Goal: Task Accomplishment & Management: Complete application form

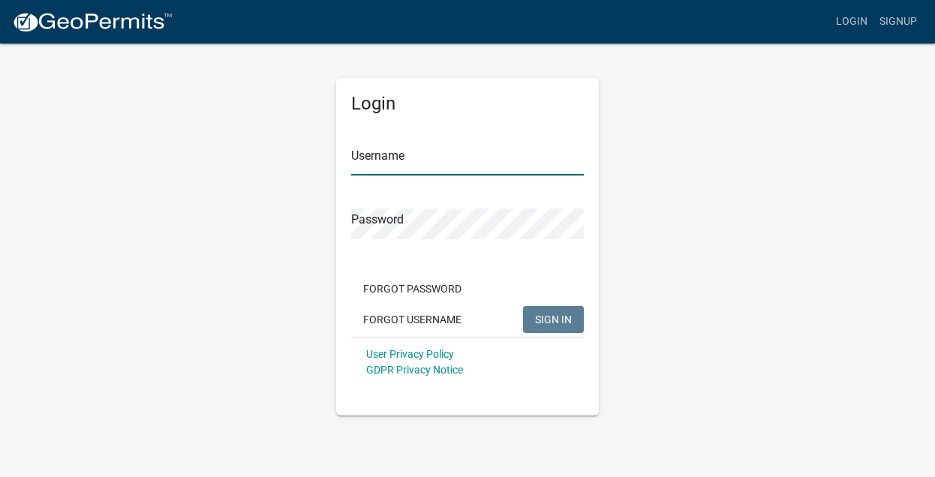
type input "Bagniefski"
click at [553, 316] on span "SIGN IN" at bounding box center [553, 319] width 37 height 12
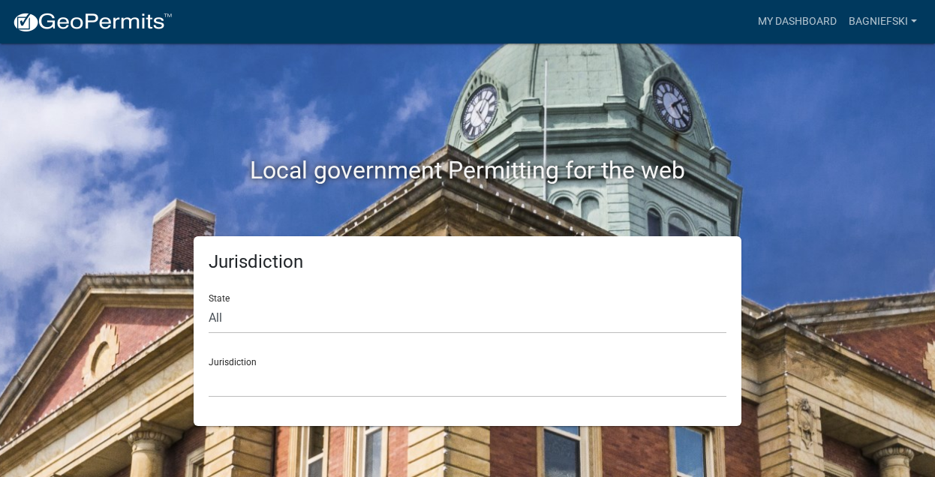
click at [250, 357] on div "Jurisdiction [GEOGRAPHIC_DATA], [US_STATE] [GEOGRAPHIC_DATA], [US_STATE][PERSON…" at bounding box center [468, 372] width 518 height 52
click at [206, 316] on div "Jurisdiction State All [US_STATE] [US_STATE] [US_STATE] [US_STATE] [US_STATE] […" at bounding box center [468, 331] width 548 height 190
click at [221, 314] on select "All [US_STATE] [US_STATE] [US_STATE] [US_STATE] [US_STATE] [US_STATE] [US_STATE…" at bounding box center [468, 318] width 518 height 31
select select "[US_STATE]"
click at [209, 303] on select "All [US_STATE] [US_STATE] [US_STATE] [US_STATE] [US_STATE] [US_STATE] [US_STATE…" at bounding box center [468, 318] width 518 height 31
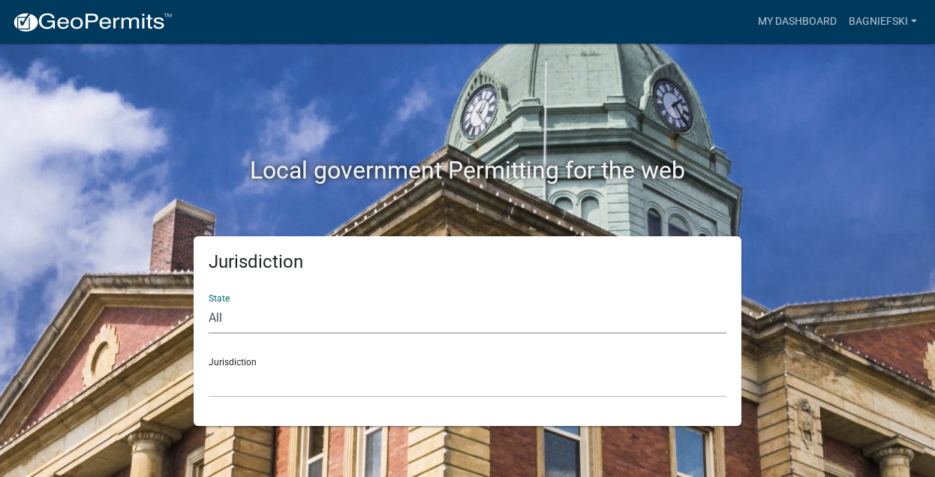
click at [244, 363] on div "Jurisdiction [GEOGRAPHIC_DATA], [US_STATE] [GEOGRAPHIC_DATA], [US_STATE] [GEOGR…" at bounding box center [468, 372] width 518 height 52
click at [237, 316] on select "All [US_STATE] [US_STATE] [US_STATE] [US_STATE] [US_STATE] [US_STATE] [US_STATE…" at bounding box center [468, 318] width 518 height 31
click at [209, 303] on select "All [US_STATE] [US_STATE] [US_STATE] [US_STATE] [US_STATE] [US_STATE] [US_STATE…" at bounding box center [468, 318] width 518 height 31
click at [370, 159] on h2 "Local government Permitting for the web" at bounding box center [467, 170] width 833 height 29
click at [429, 168] on h2 "Local government Permitting for the web" at bounding box center [467, 170] width 833 height 29
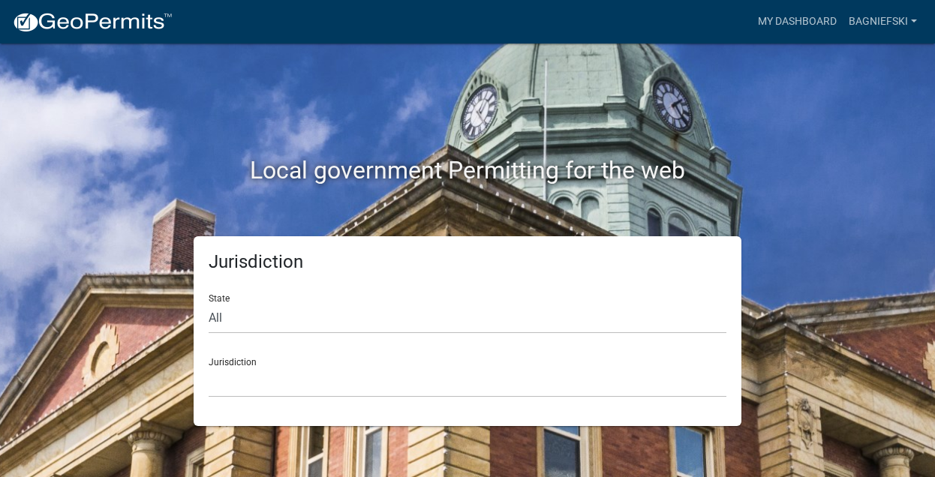
click at [632, 175] on h2 "Local government Permitting for the web" at bounding box center [467, 170] width 833 height 29
click at [221, 365] on div "Jurisdiction [GEOGRAPHIC_DATA], [US_STATE] [GEOGRAPHIC_DATA], [US_STATE] [GEOGR…" at bounding box center [468, 372] width 518 height 52
click at [221, 371] on div "Jurisdiction [GEOGRAPHIC_DATA], [US_STATE] [GEOGRAPHIC_DATA], [US_STATE] [GEOGR…" at bounding box center [468, 372] width 518 height 52
click at [113, 23] on img at bounding box center [92, 22] width 161 height 23
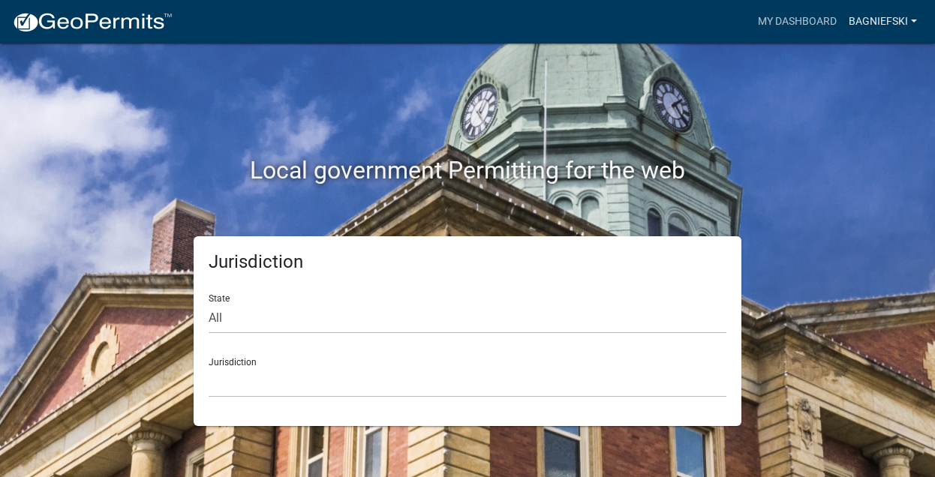
click at [860, 19] on link "Bagniefski" at bounding box center [882, 22] width 80 height 29
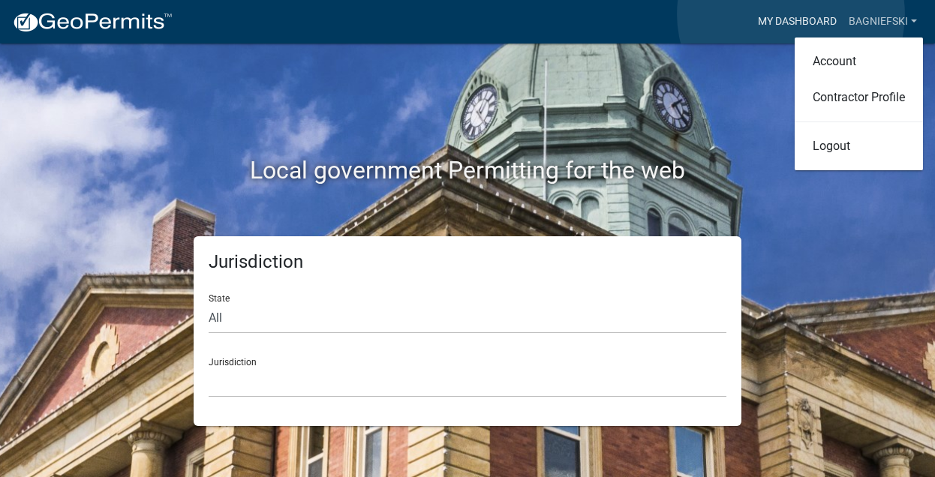
click at [791, 14] on link "My Dashboard" at bounding box center [797, 22] width 91 height 29
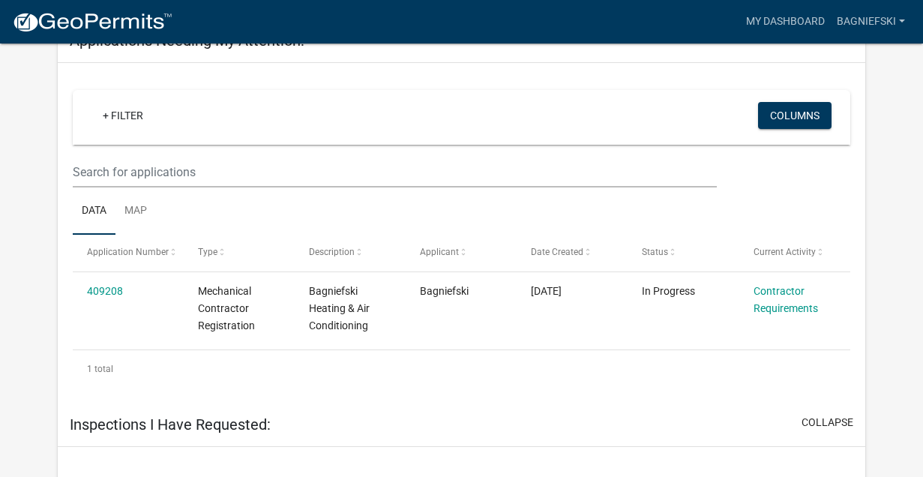
scroll to position [1731, 0]
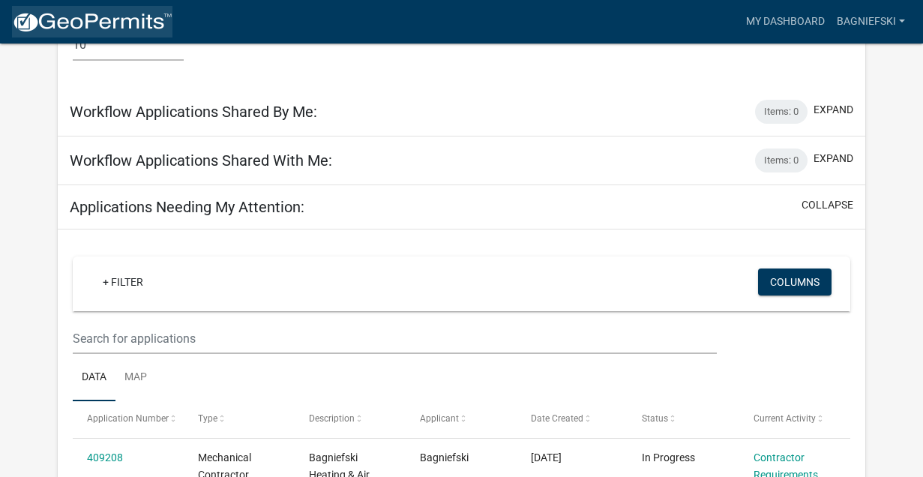
click at [141, 29] on img at bounding box center [92, 22] width 161 height 23
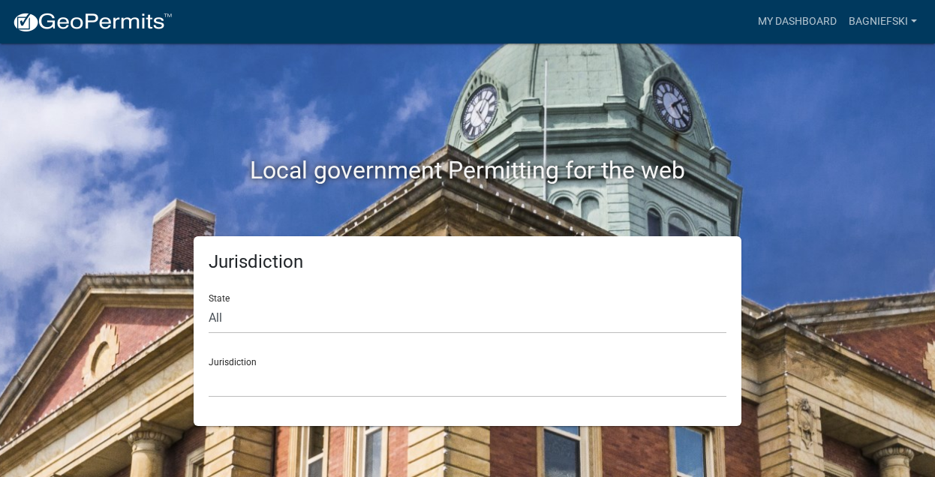
click at [211, 362] on div "Jurisdiction [GEOGRAPHIC_DATA], [US_STATE] [GEOGRAPHIC_DATA], [US_STATE][PERSON…" at bounding box center [468, 372] width 518 height 52
click at [218, 365] on div "Jurisdiction [GEOGRAPHIC_DATA], [US_STATE] [GEOGRAPHIC_DATA], [US_STATE][PERSON…" at bounding box center [468, 372] width 518 height 52
click at [260, 264] on h5 "Jurisdiction" at bounding box center [468, 262] width 518 height 22
click at [142, 23] on img at bounding box center [92, 22] width 161 height 23
click at [335, 170] on h2 "Local government Permitting for the web" at bounding box center [467, 170] width 833 height 29
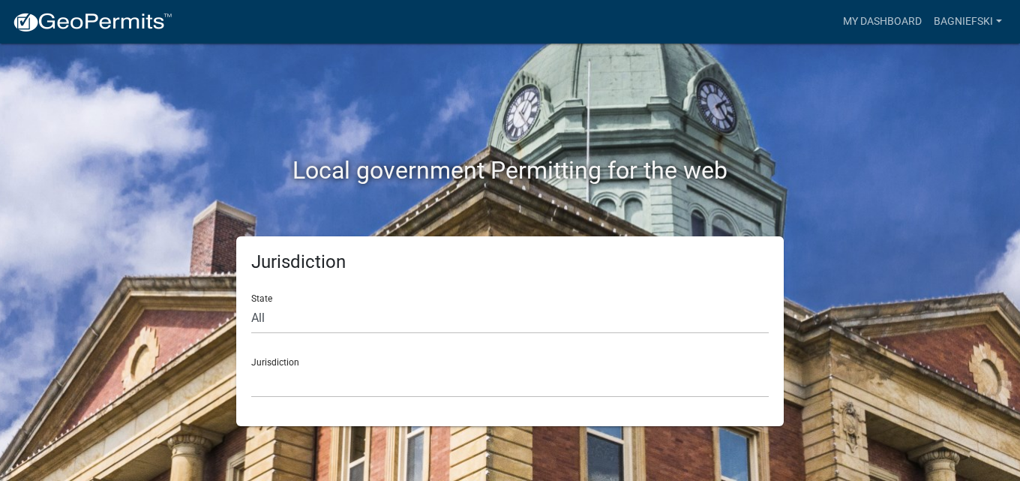
click at [293, 364] on div "Jurisdiction [GEOGRAPHIC_DATA], [US_STATE] [GEOGRAPHIC_DATA], [US_STATE][PERSON…" at bounding box center [510, 372] width 518 height 52
click at [301, 397] on select "[GEOGRAPHIC_DATA], [US_STATE] [GEOGRAPHIC_DATA], [US_STATE][PERSON_NAME][GEOGRA…" at bounding box center [510, 382] width 518 height 31
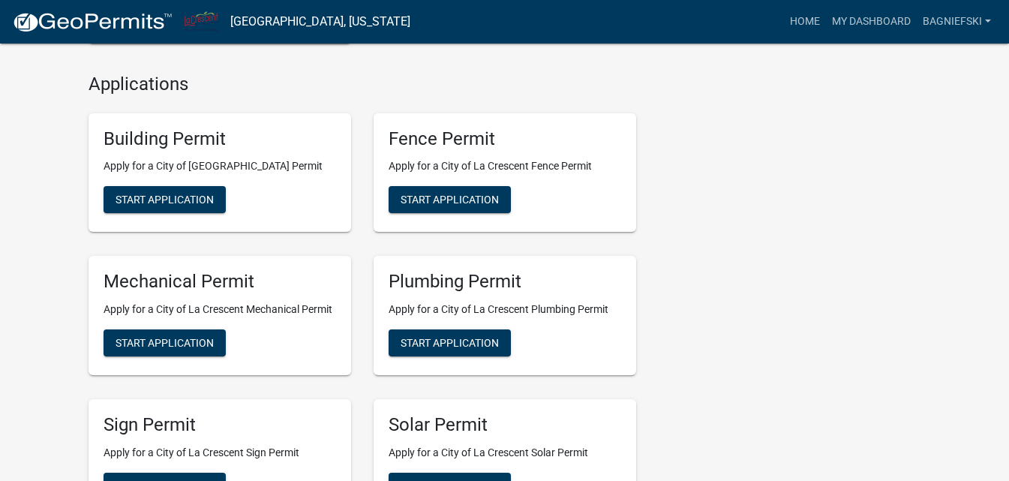
scroll to position [525, 0]
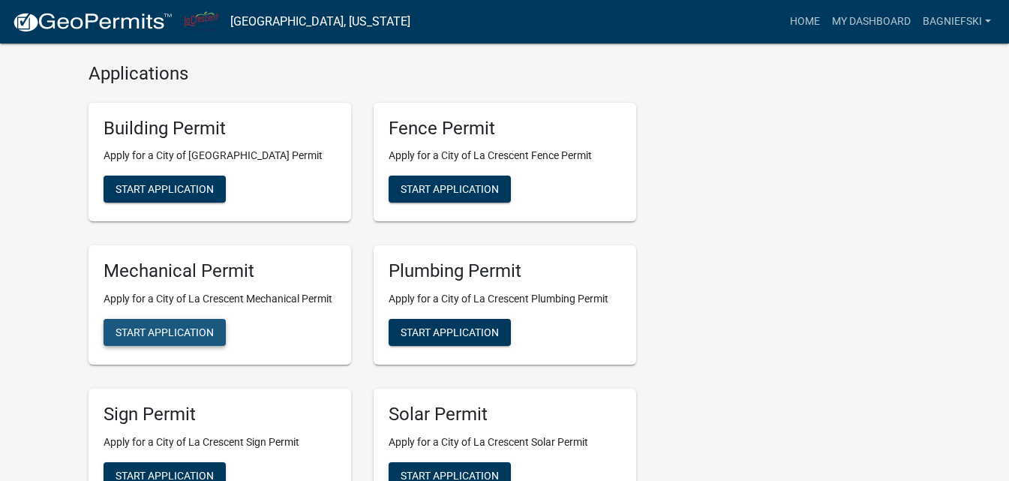
click at [165, 338] on span "Start Application" at bounding box center [165, 332] width 98 height 12
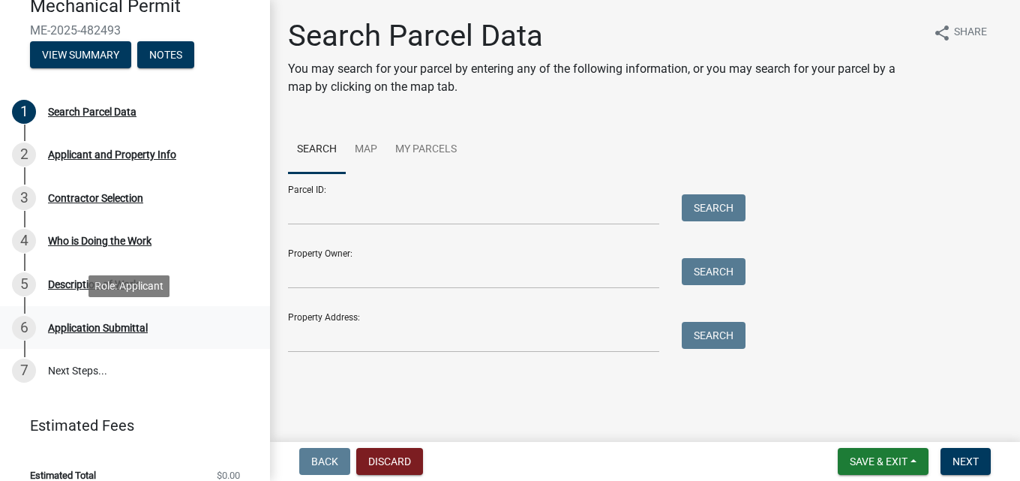
scroll to position [150, 0]
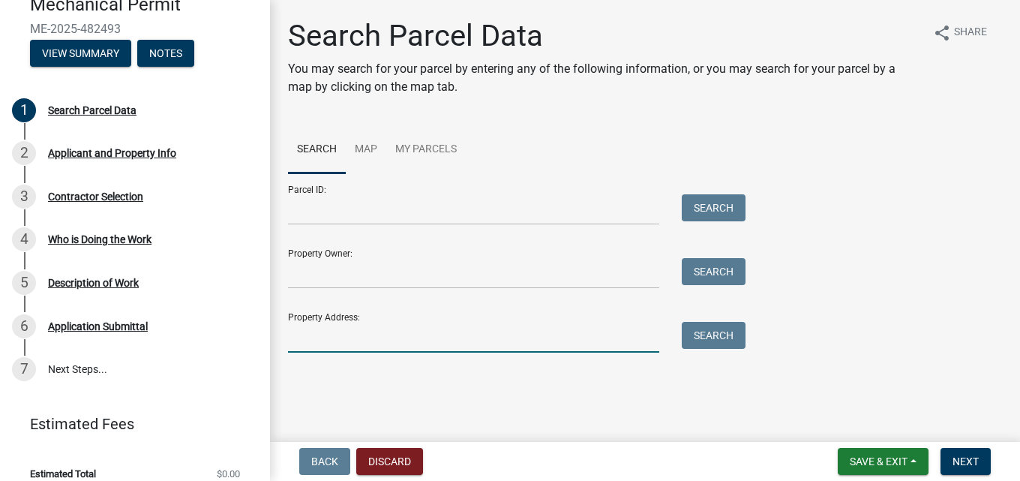
click at [301, 344] on input "Property Address:" at bounding box center [473, 337] width 371 height 31
type input "[STREET_ADDRESS]"
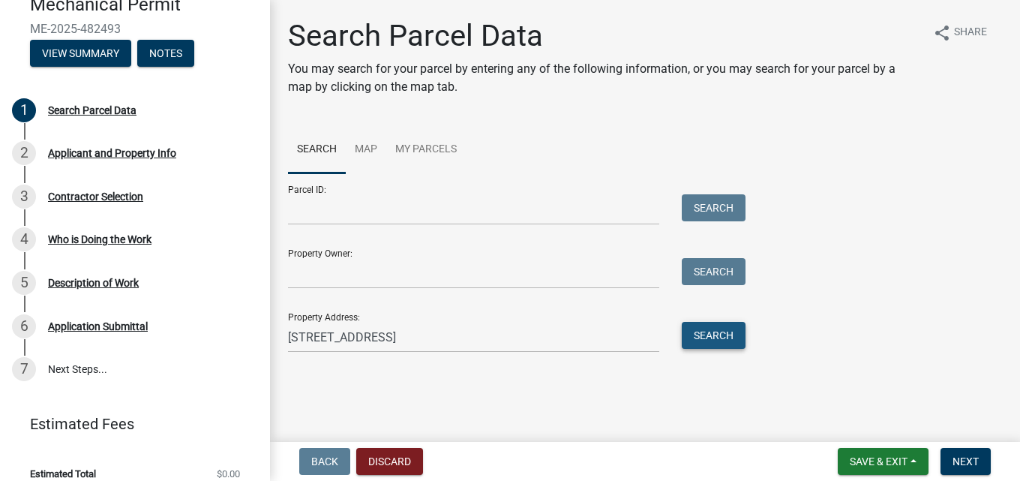
click at [708, 333] on button "Search" at bounding box center [714, 335] width 64 height 27
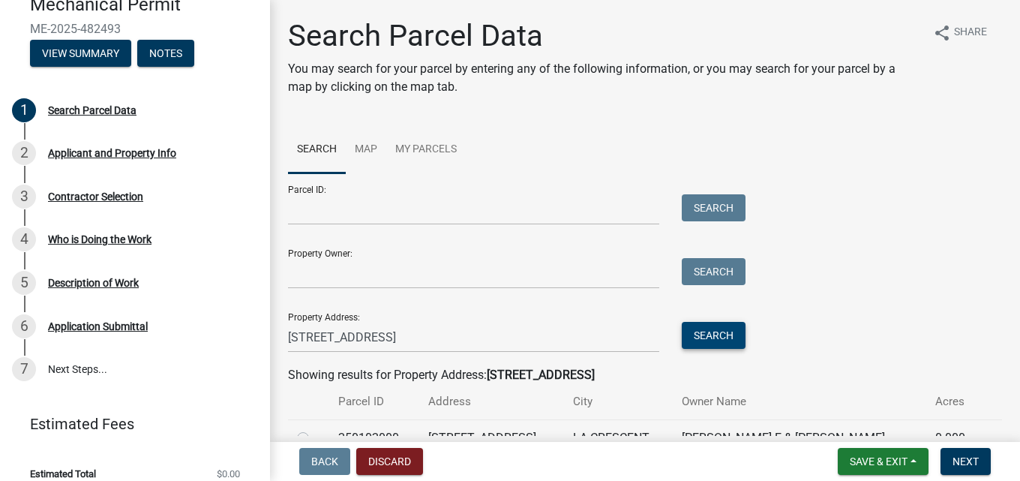
scroll to position [75, 0]
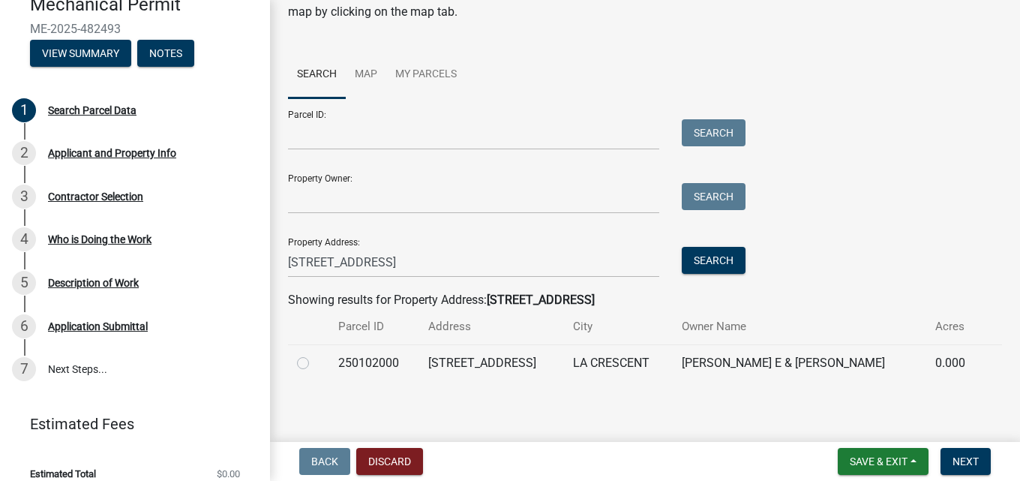
click at [315, 354] on label at bounding box center [315, 354] width 0 height 0
click at [315, 361] on input "radio" at bounding box center [320, 359] width 10 height 10
radio input "true"
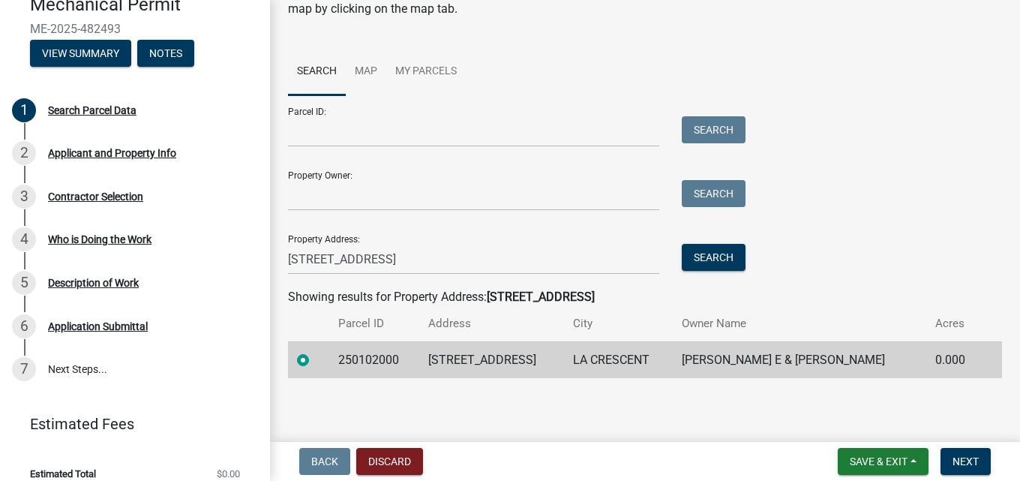
scroll to position [79, 0]
click at [934, 464] on button "Next" at bounding box center [966, 461] width 50 height 27
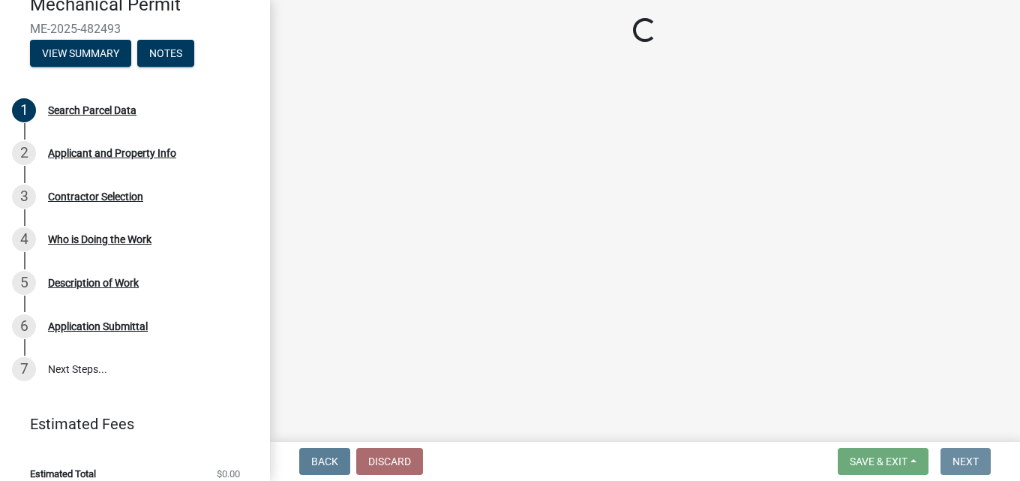
scroll to position [0, 0]
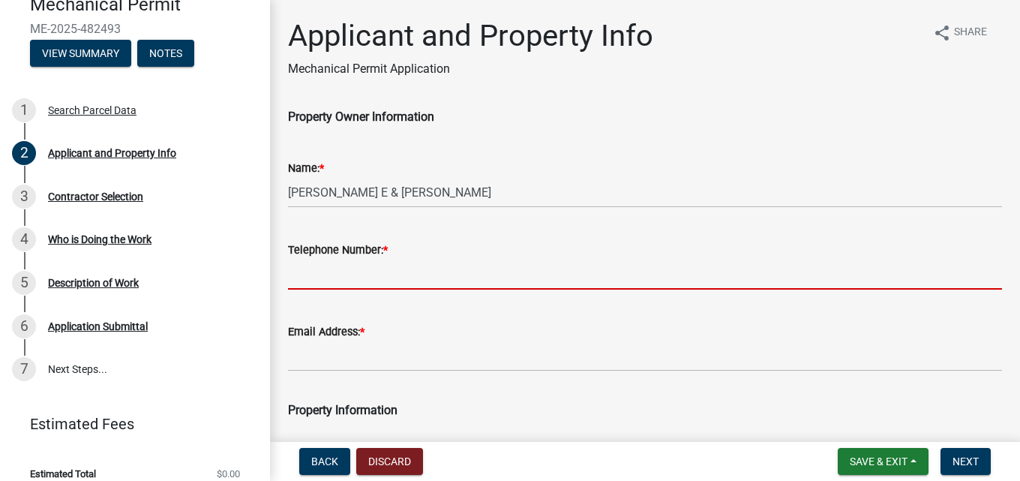
click at [361, 285] on input "Telephone Number: *" at bounding box center [645, 274] width 714 height 31
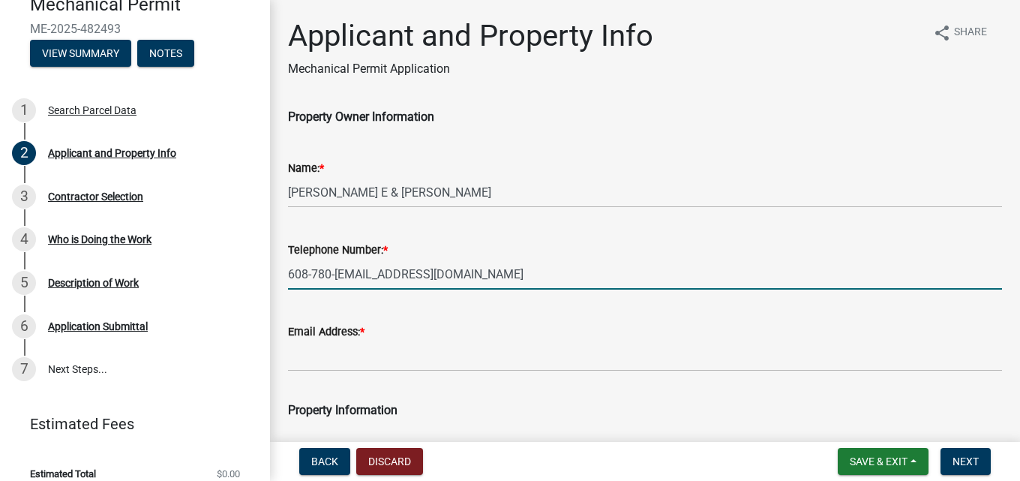
drag, startPoint x: 360, startPoint y: 275, endPoint x: 466, endPoint y: 278, distance: 105.8
click at [483, 281] on input "608-780-[EMAIL_ADDRESS][DOMAIN_NAME]" at bounding box center [645, 274] width 714 height 31
type input "[PHONE_NUMBER]"
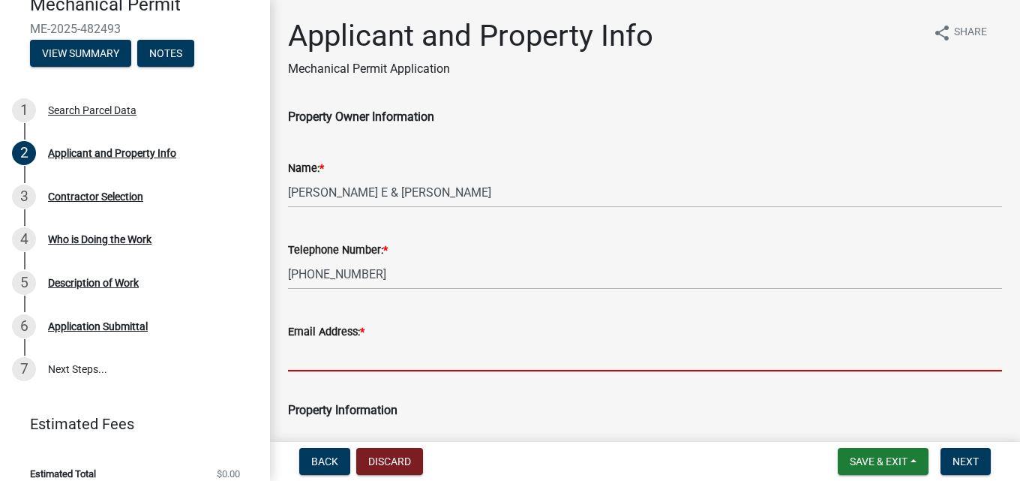
click at [311, 359] on input "Email Address: *" at bounding box center [645, 356] width 714 height 31
paste input "[EMAIL_ADDRESS][DOMAIN_NAME]"
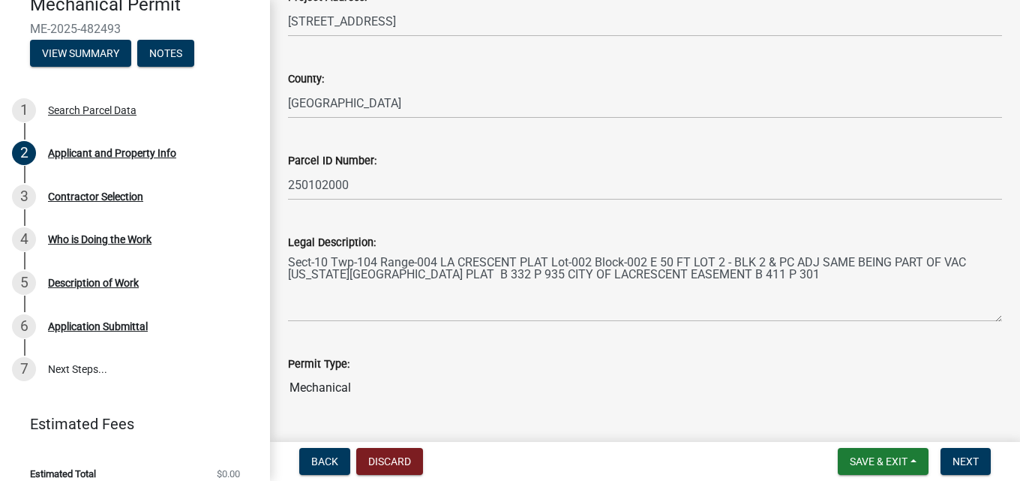
scroll to position [503, 0]
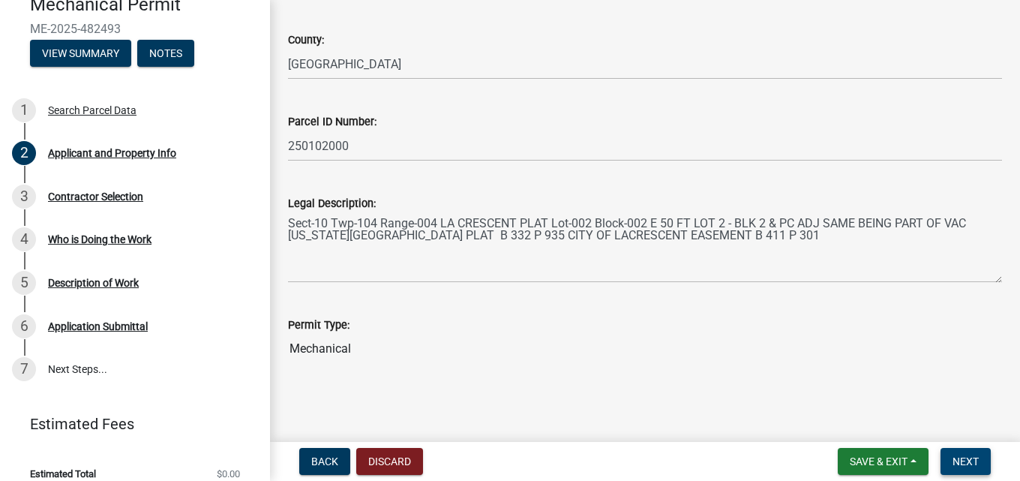
type input "[EMAIL_ADDRESS][DOMAIN_NAME]"
click at [934, 460] on span "Next" at bounding box center [966, 461] width 26 height 12
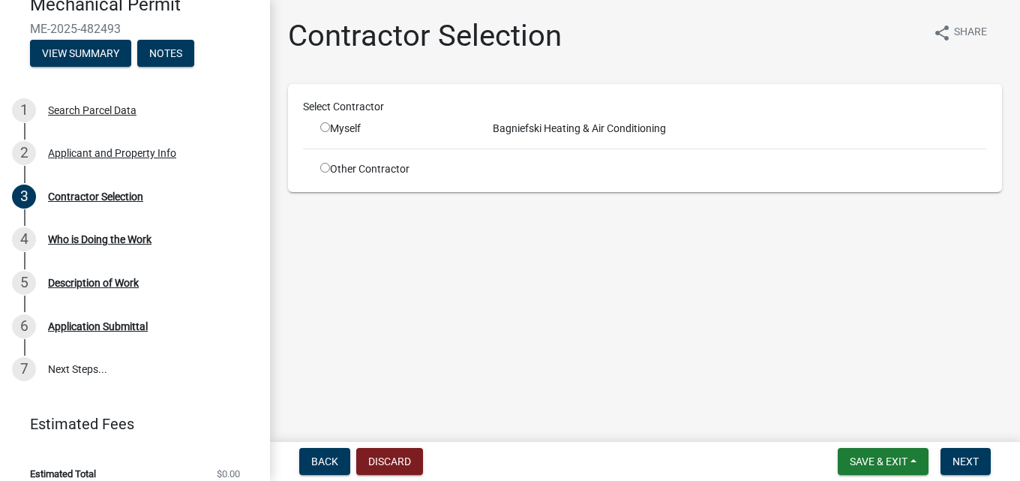
click at [326, 165] on input "radio" at bounding box center [325, 168] width 10 height 10
radio input "true"
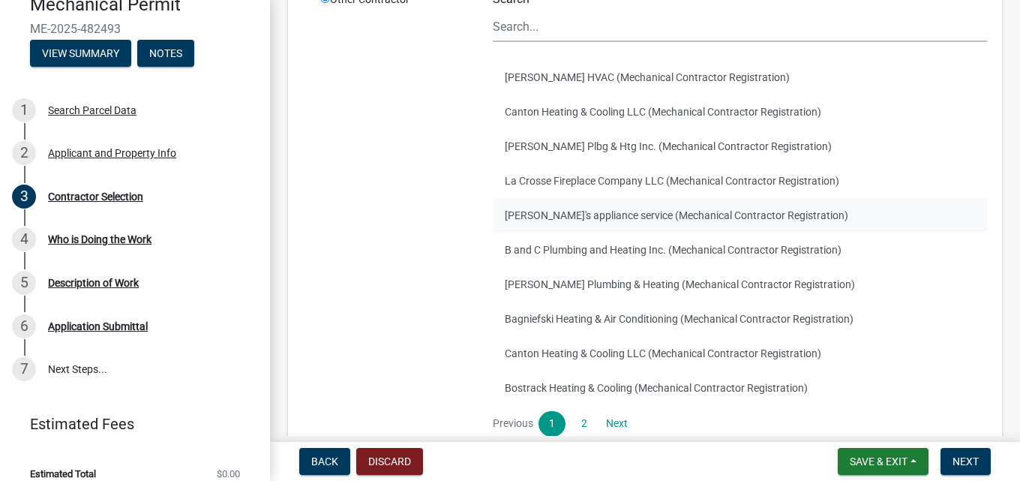
scroll to position [225, 0]
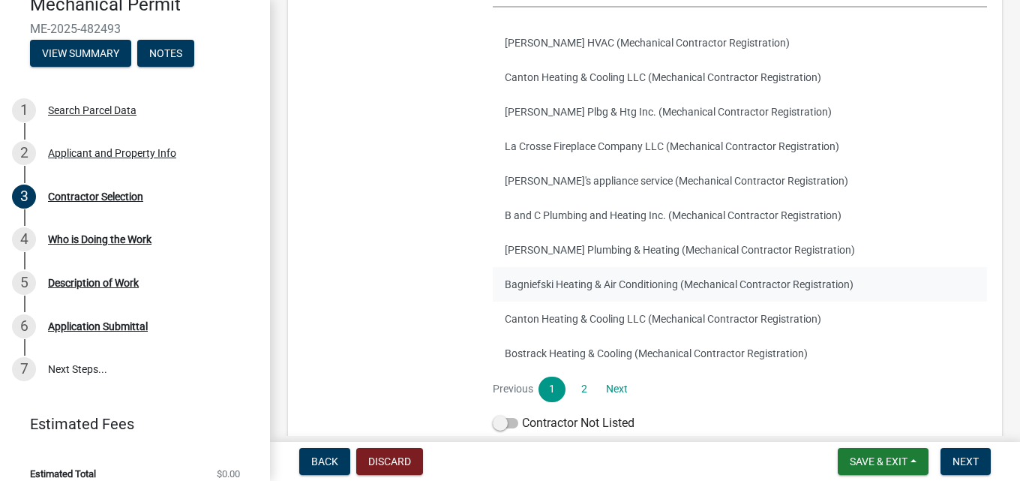
click at [520, 281] on button "Bagniefski Heating & Air Conditioning (Mechanical Contractor Registration)" at bounding box center [740, 284] width 494 height 35
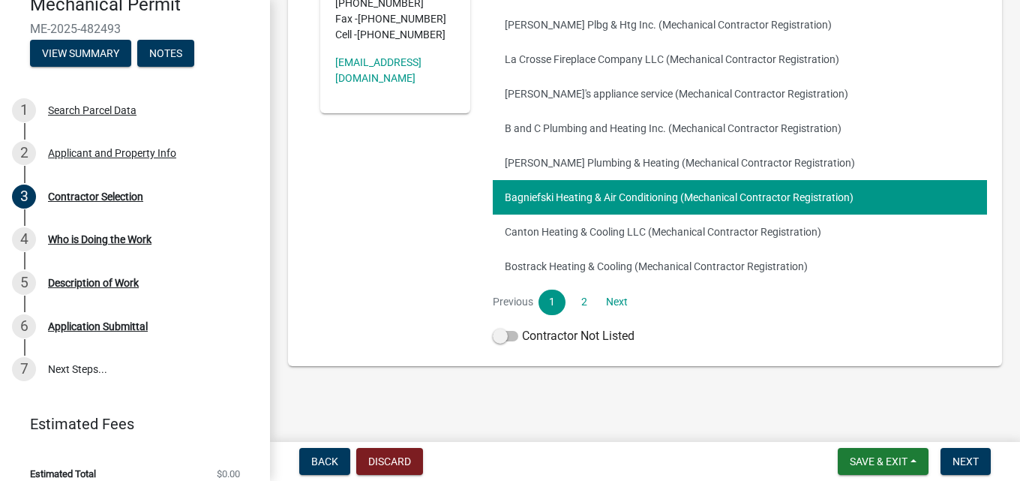
scroll to position [313, 0]
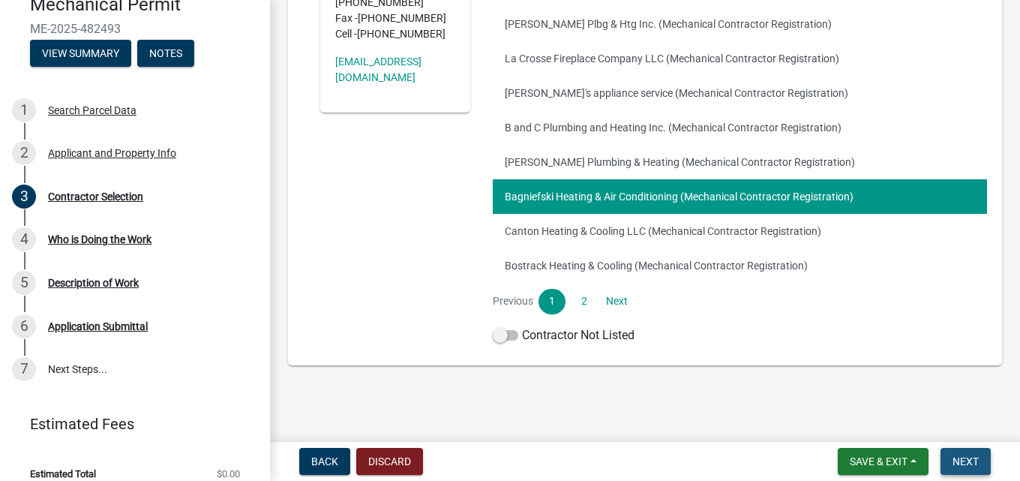
click at [934, 462] on span "Next" at bounding box center [966, 461] width 26 height 12
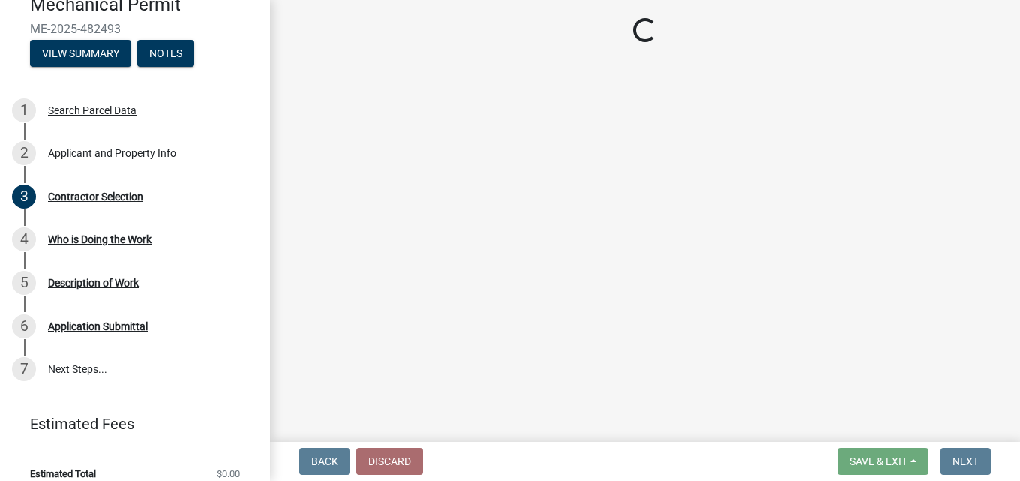
scroll to position [122, 0]
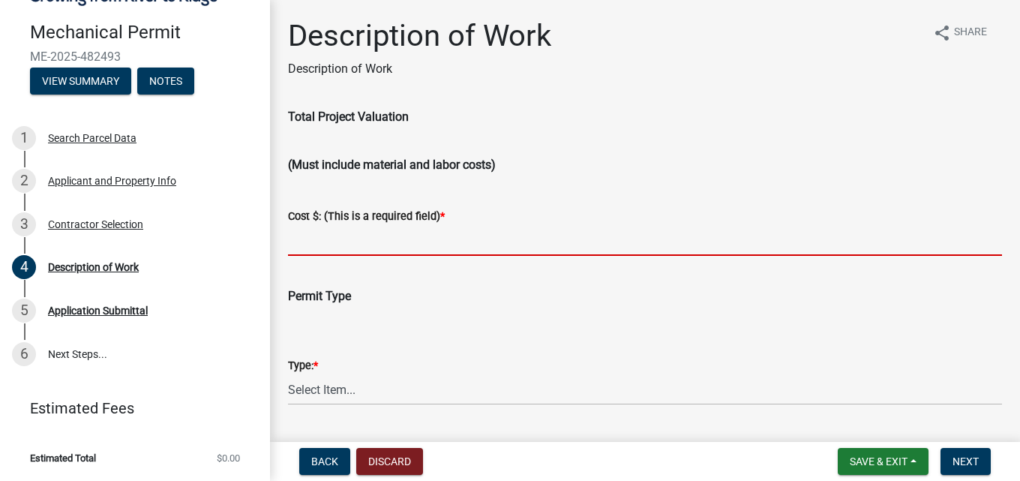
click at [324, 243] on input "text" at bounding box center [645, 240] width 714 height 31
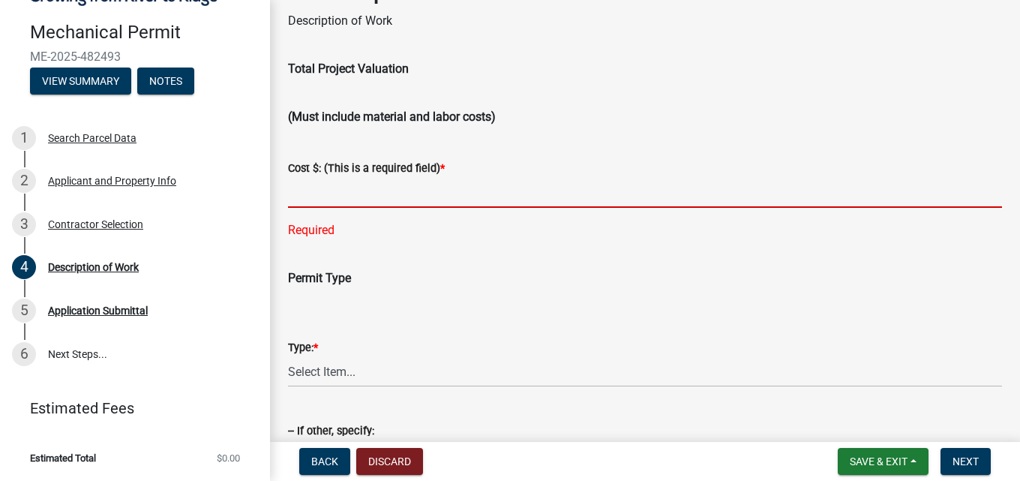
scroll to position [75, 0]
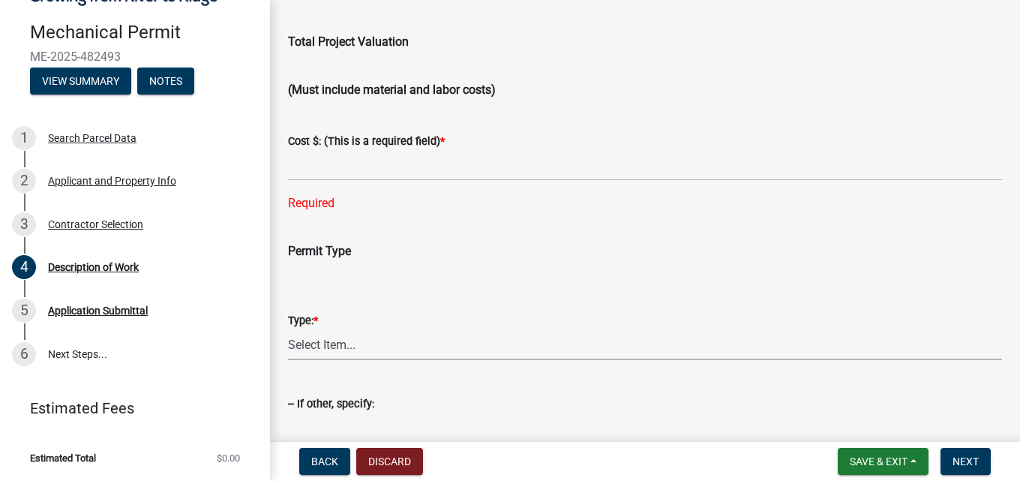
click at [337, 346] on select "Select Item... Residential Commercial Other (Specify)" at bounding box center [645, 344] width 714 height 31
click at [288, 329] on select "Select Item... Residential Commercial Other (Specify)" at bounding box center [645, 344] width 714 height 31
select select "ba376bc7-491f-4e2f-afbb-da92a65d87cf"
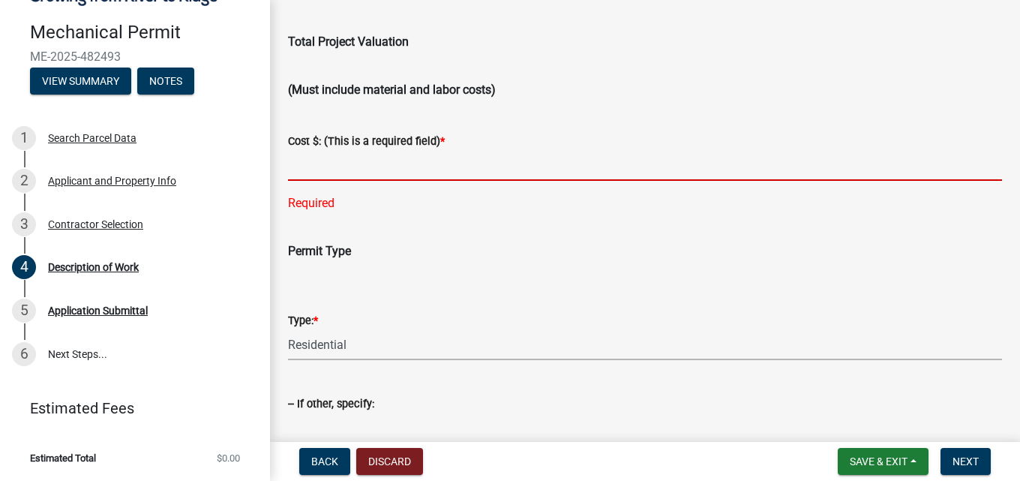
click at [322, 166] on input "text" at bounding box center [645, 165] width 714 height 31
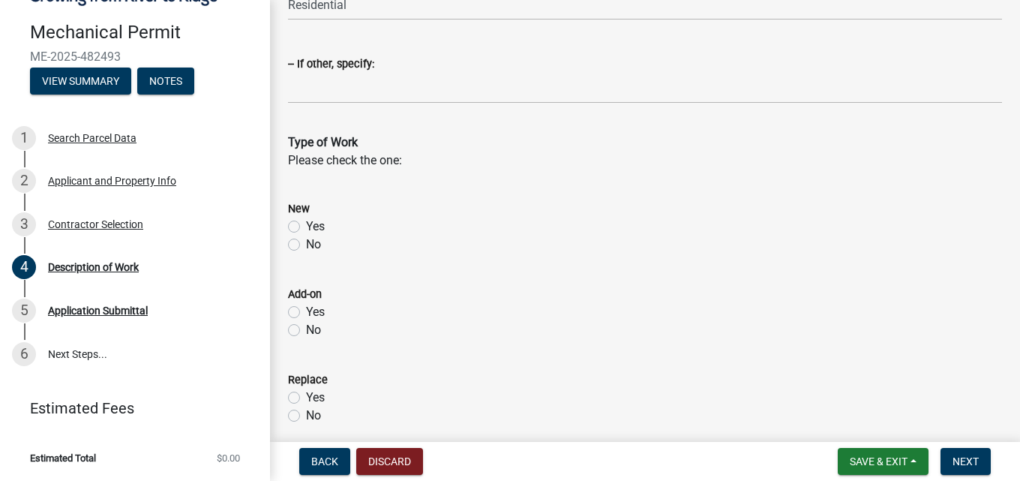
scroll to position [450, 0]
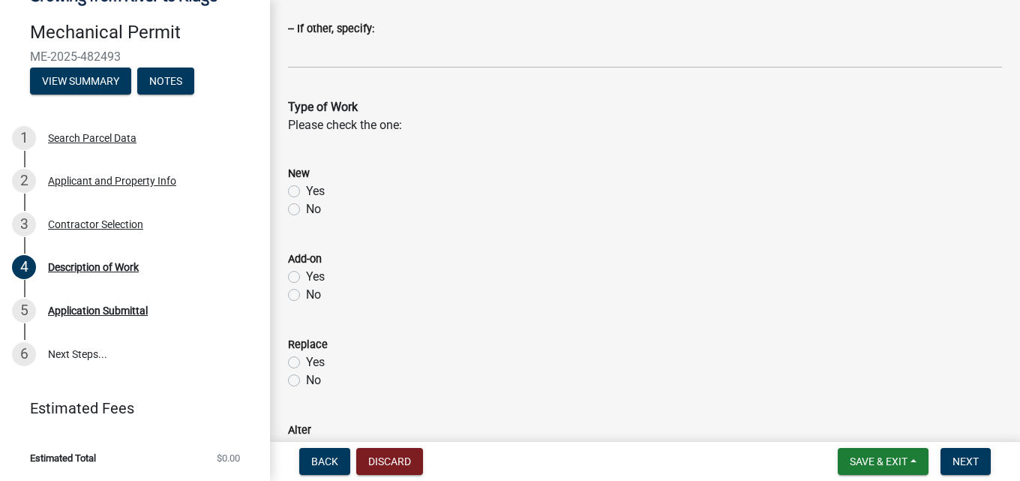
type input "10080"
click at [306, 359] on label "Yes" at bounding box center [315, 362] width 19 height 18
click at [306, 359] on input "Yes" at bounding box center [311, 358] width 10 height 10
radio input "true"
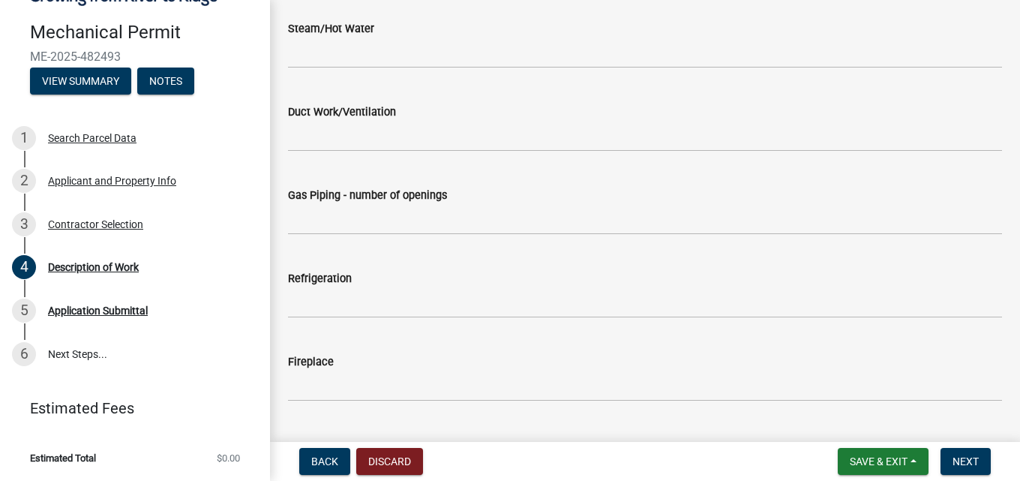
scroll to position [1095, 0]
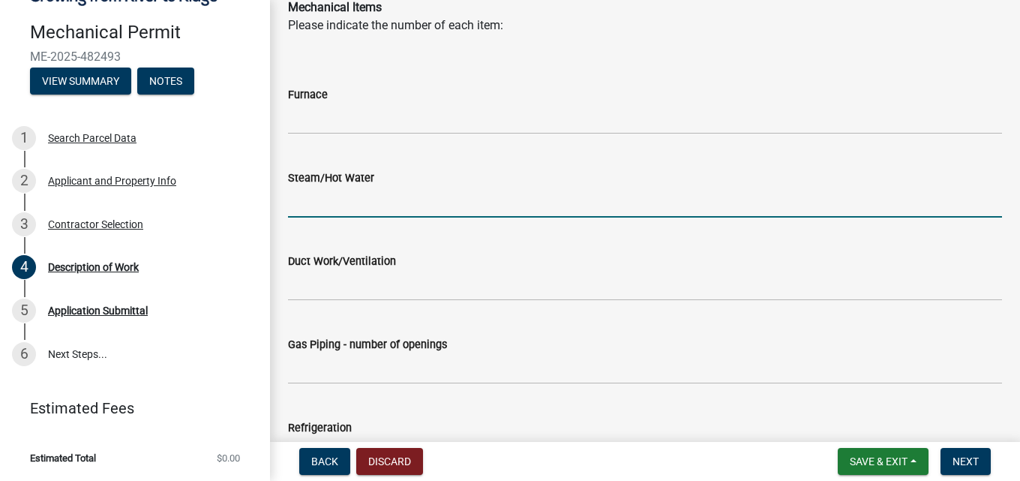
click at [302, 202] on input "text" at bounding box center [645, 202] width 714 height 31
type input "1"
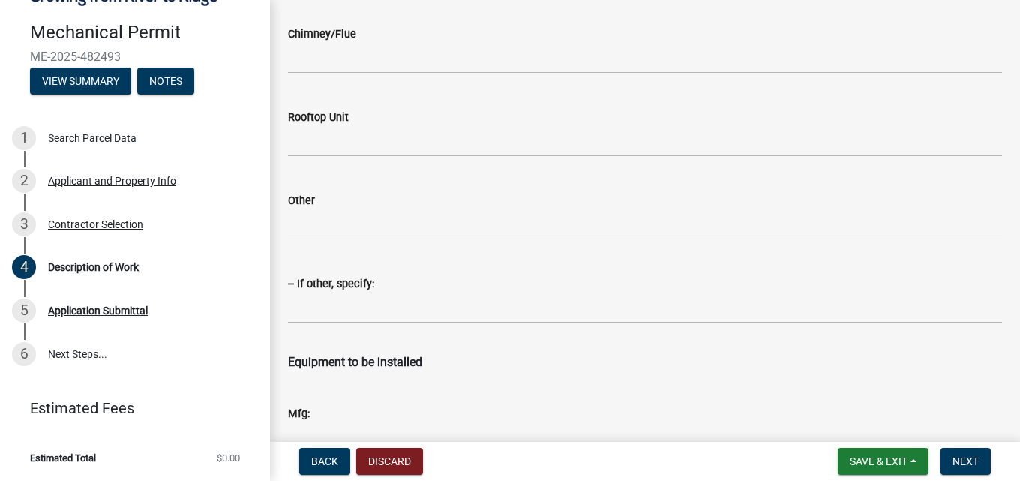
scroll to position [1995, 0]
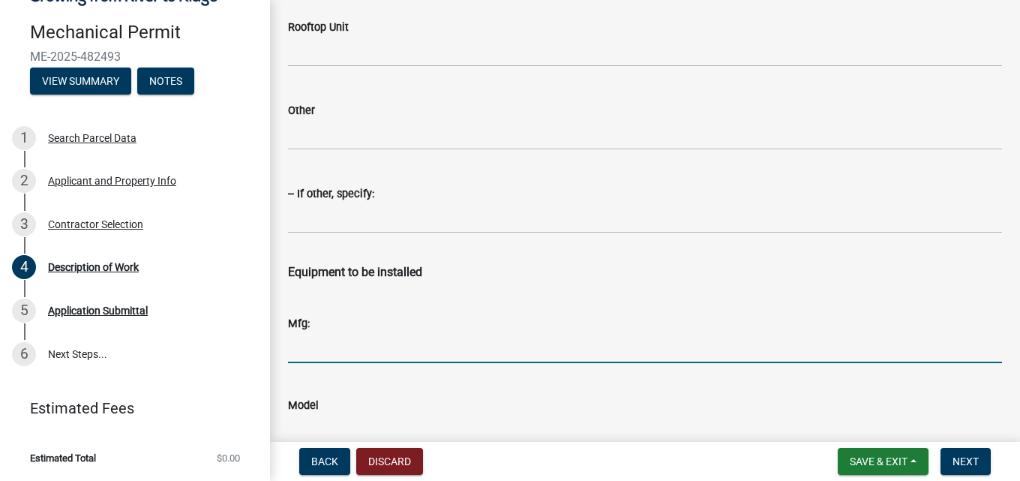
click at [320, 350] on input "Mfg:" at bounding box center [645, 347] width 714 height 31
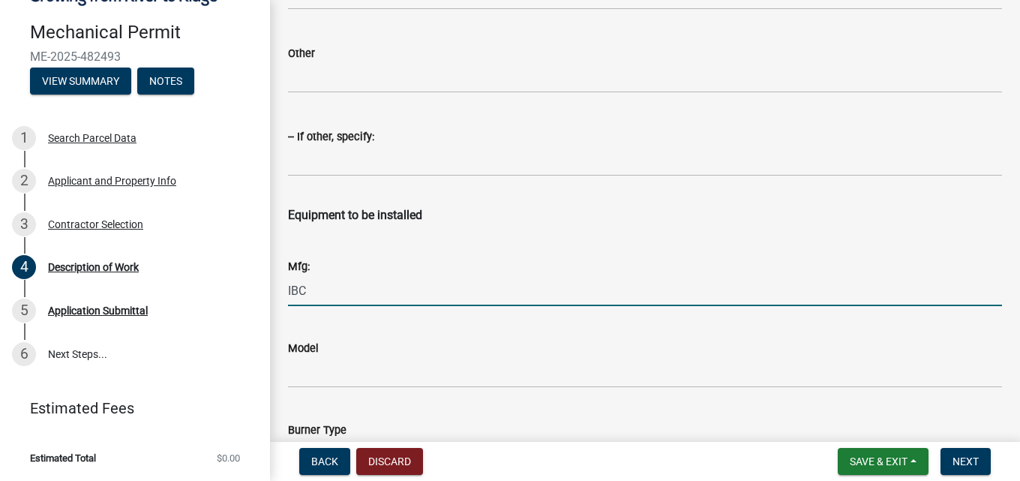
scroll to position [2145, 0]
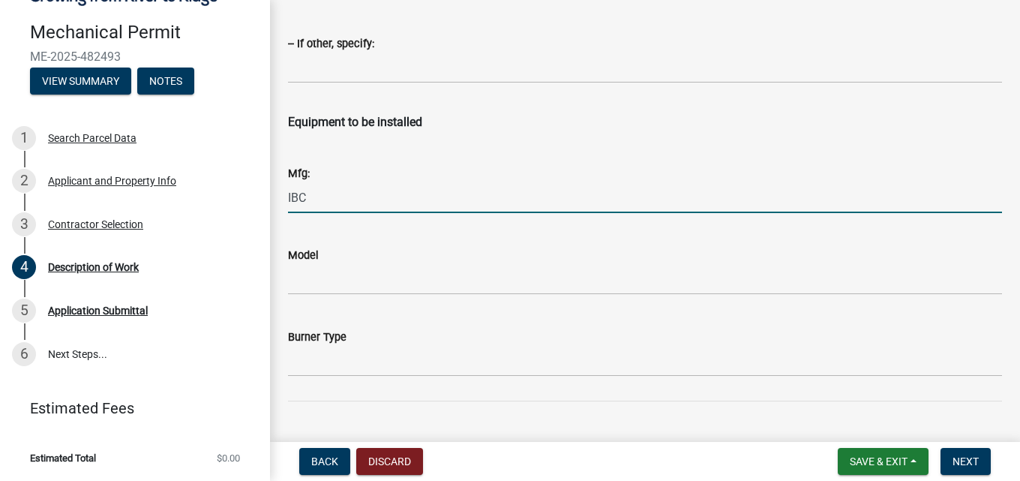
type input "IBC"
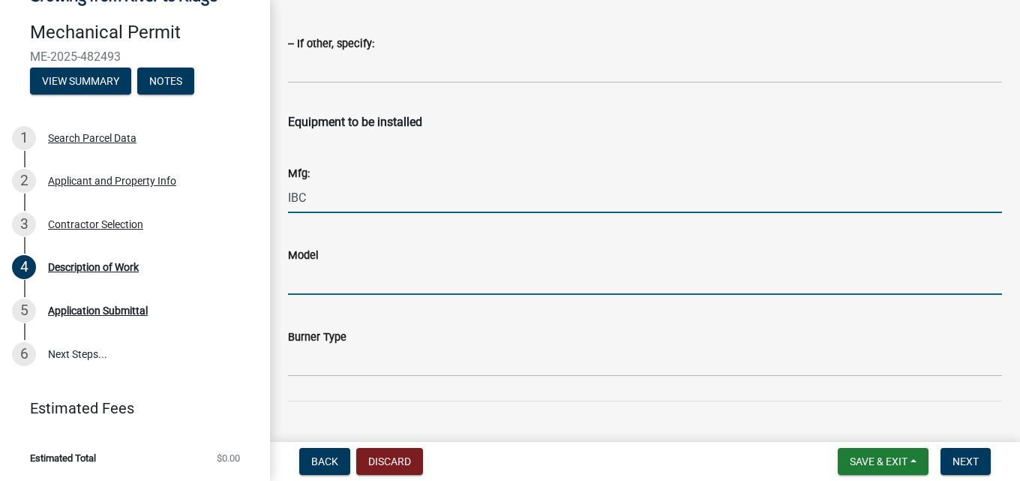
click at [305, 289] on input "Model" at bounding box center [645, 279] width 714 height 31
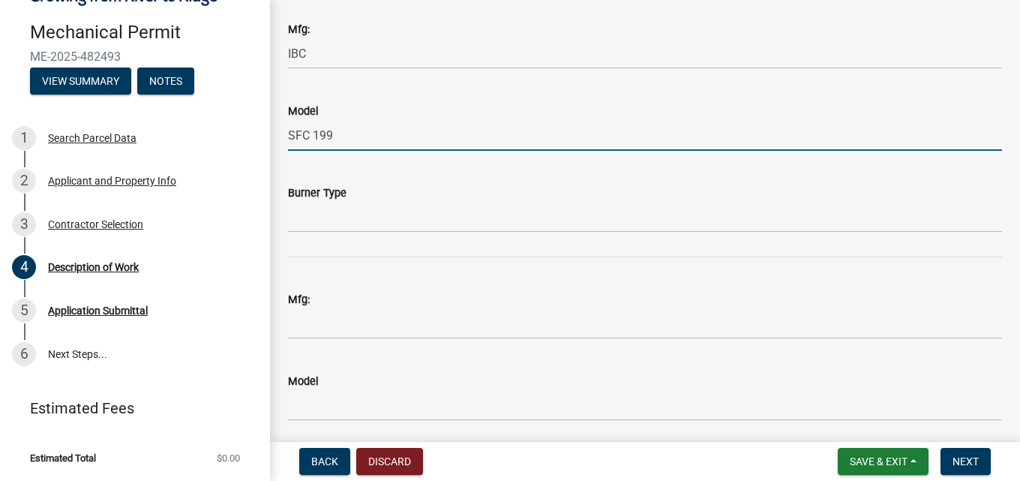
scroll to position [2295, 0]
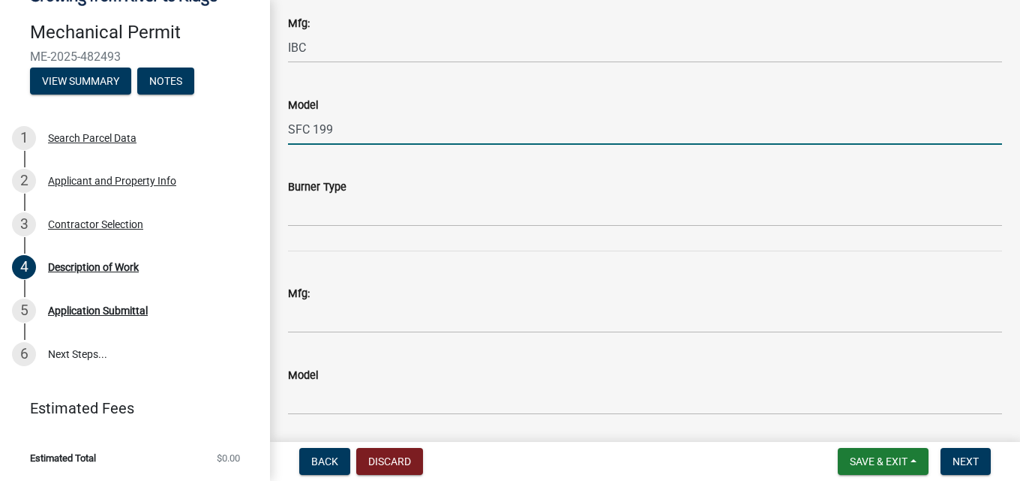
type input "SFC 199"
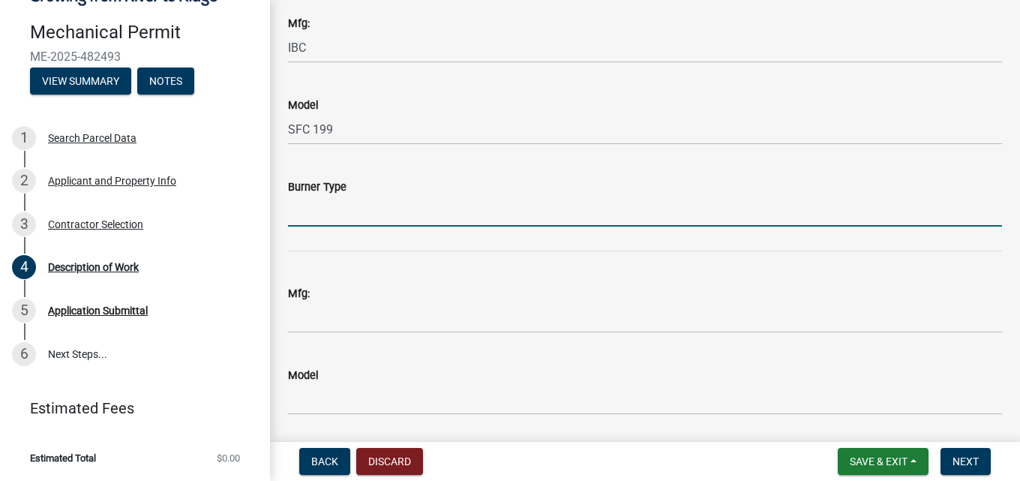
click at [308, 217] on input "Burner Type" at bounding box center [645, 211] width 714 height 31
type input "Nat Gas"
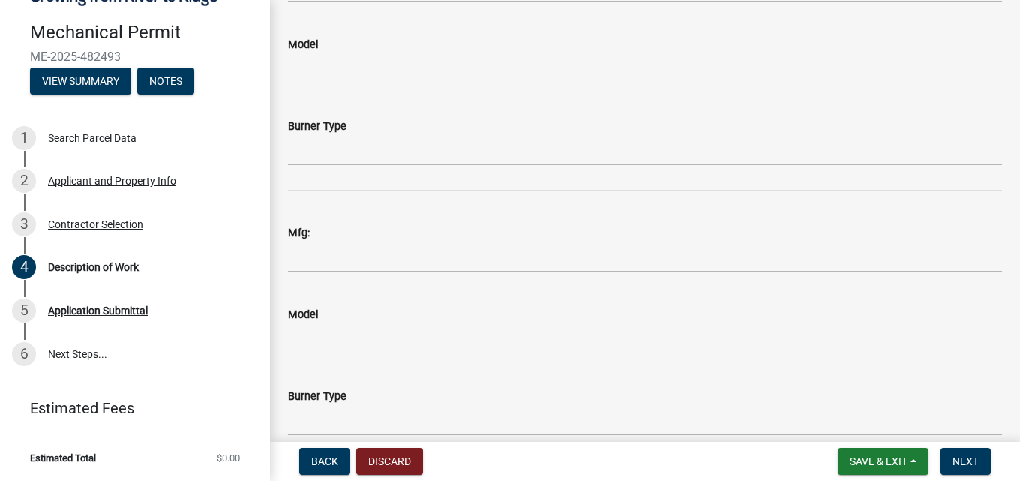
scroll to position [2967, 0]
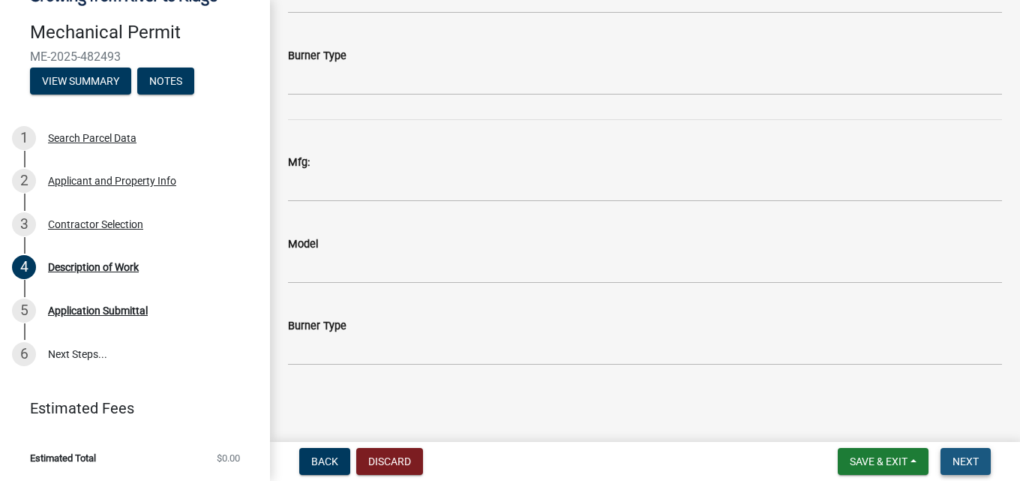
click at [934, 464] on span "Next" at bounding box center [966, 461] width 26 height 12
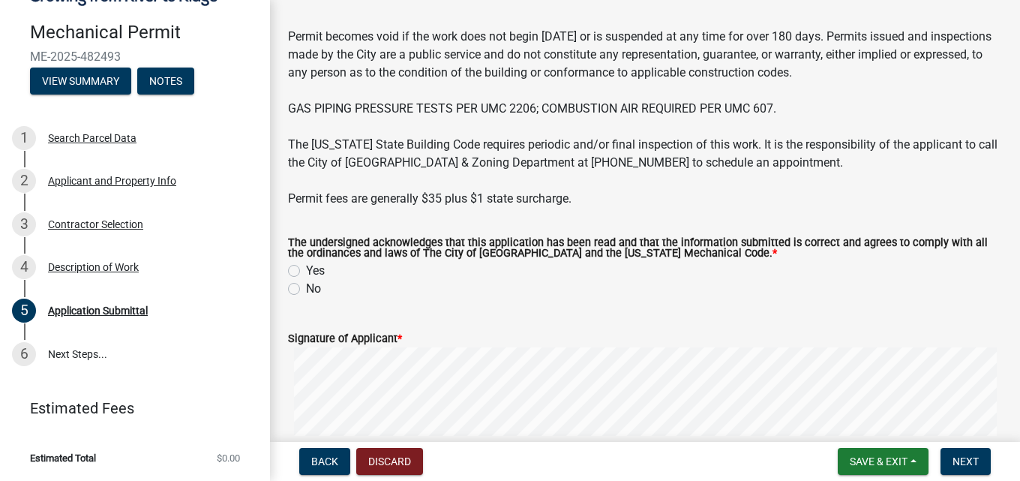
scroll to position [150, 0]
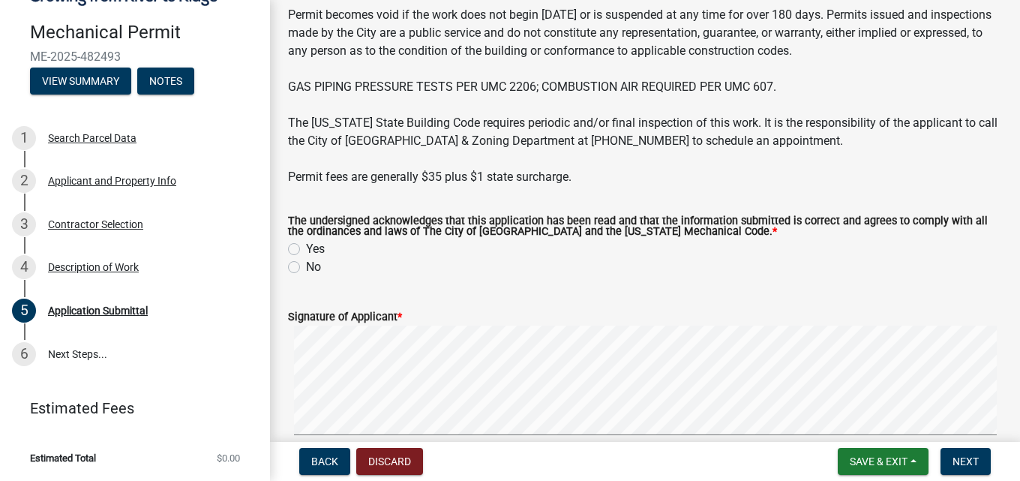
click at [306, 251] on label "Yes" at bounding box center [315, 249] width 19 height 18
click at [306, 250] on input "Yes" at bounding box center [311, 245] width 10 height 10
radio input "true"
click at [427, 315] on div "Signature of Applicant *" at bounding box center [645, 317] width 714 height 18
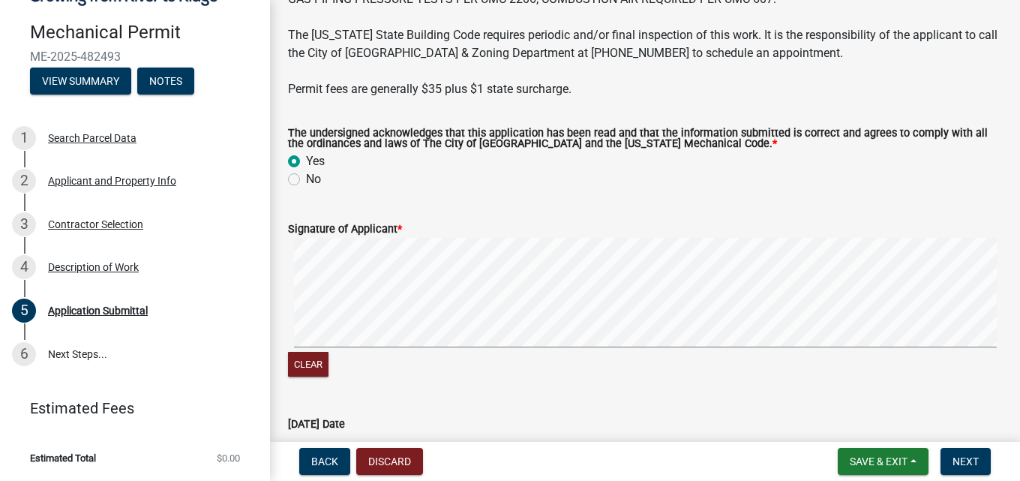
scroll to position [336, 0]
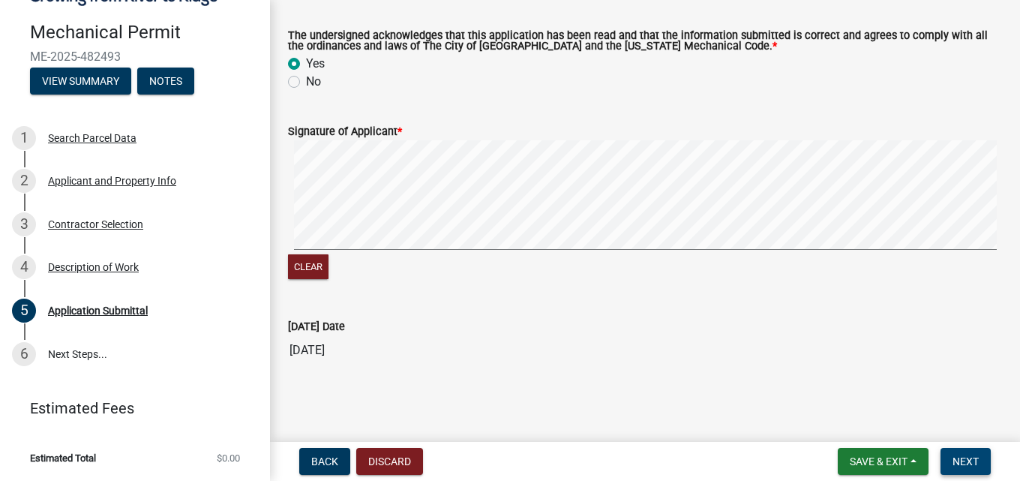
drag, startPoint x: 947, startPoint y: 461, endPoint x: 938, endPoint y: 454, distance: 11.9
click at [934, 458] on button "Next" at bounding box center [966, 461] width 50 height 27
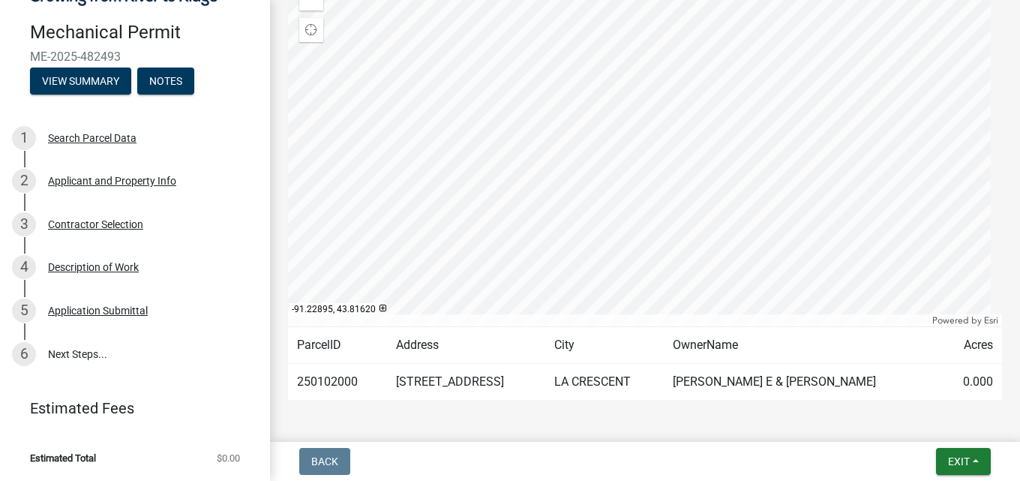
scroll to position [328, 0]
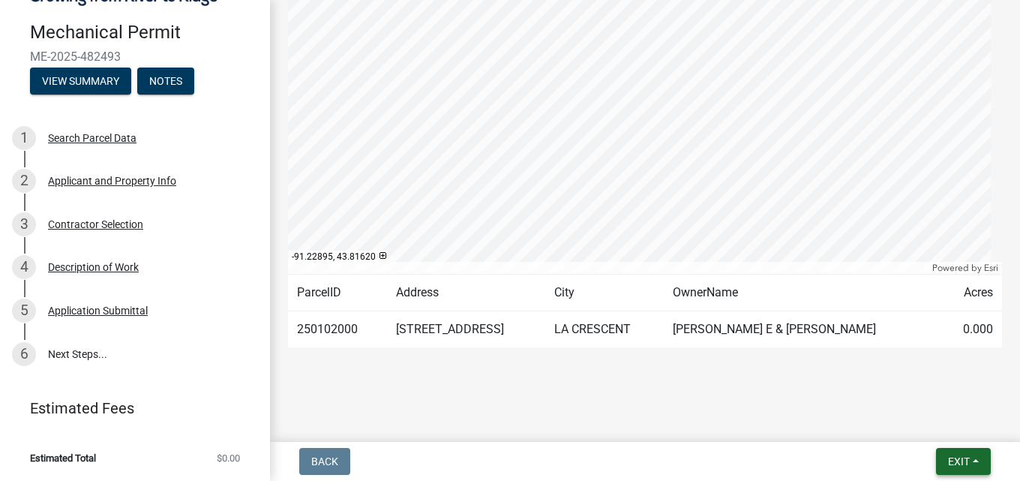
click at [934, 458] on button "Exit" at bounding box center [963, 461] width 55 height 27
click at [934, 424] on button "Save & Exit" at bounding box center [931, 422] width 120 height 36
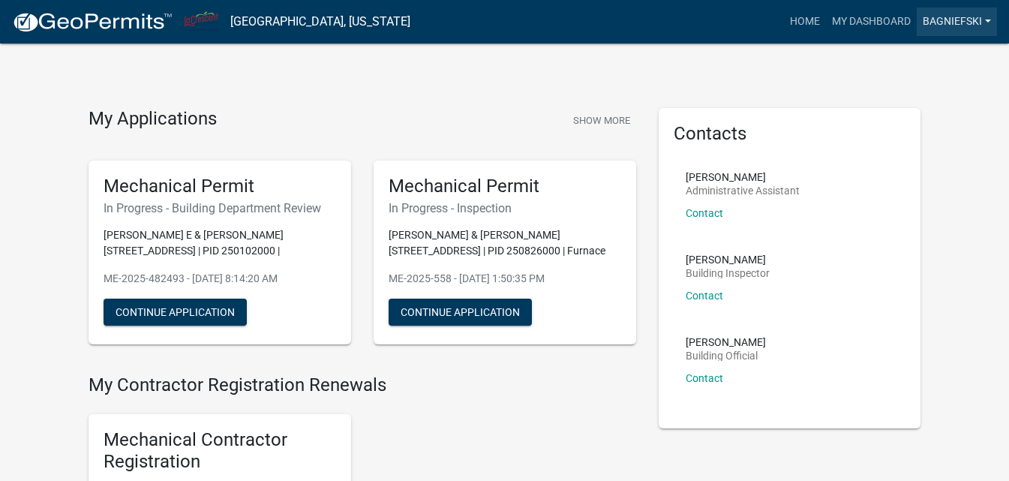
click at [934, 27] on link "Bagniefski" at bounding box center [957, 22] width 80 height 29
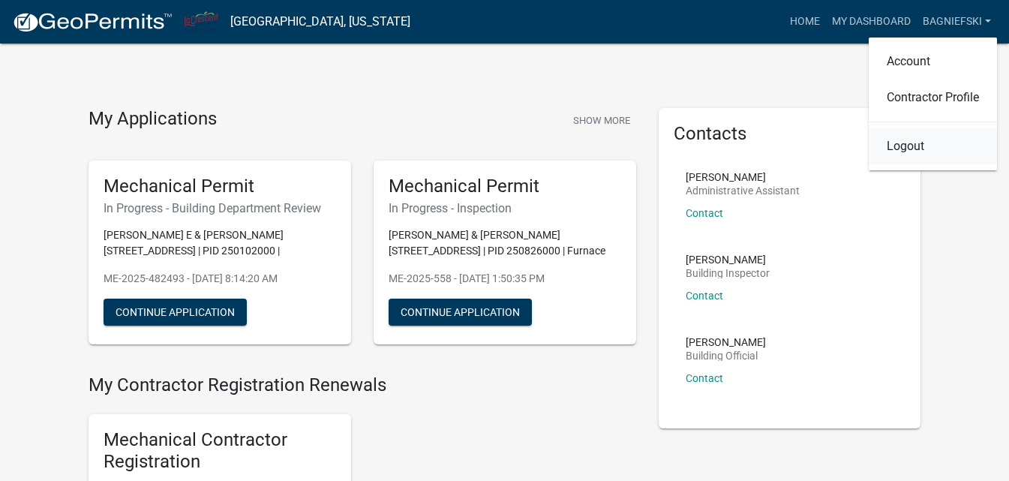
click at [914, 149] on link "Logout" at bounding box center [933, 146] width 128 height 36
